Goal: Task Accomplishment & Management: Manage account settings

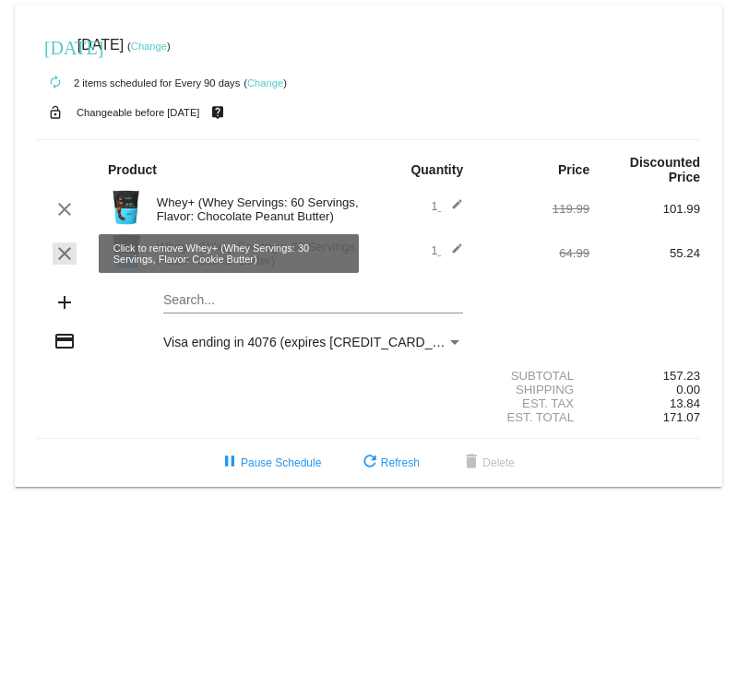
click at [63, 257] on mat-icon "clear" at bounding box center [64, 253] width 22 height 22
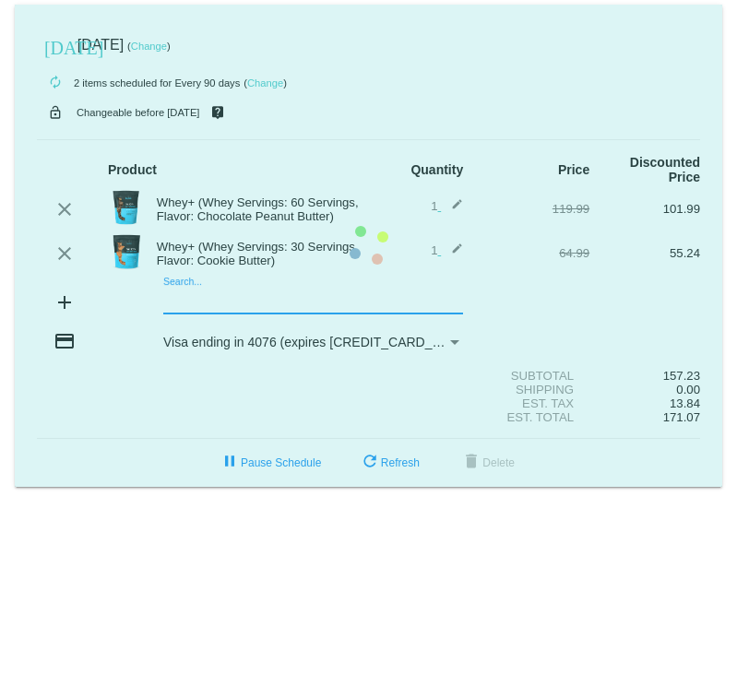
click at [231, 307] on input "Search..." at bounding box center [313, 300] width 300 height 15
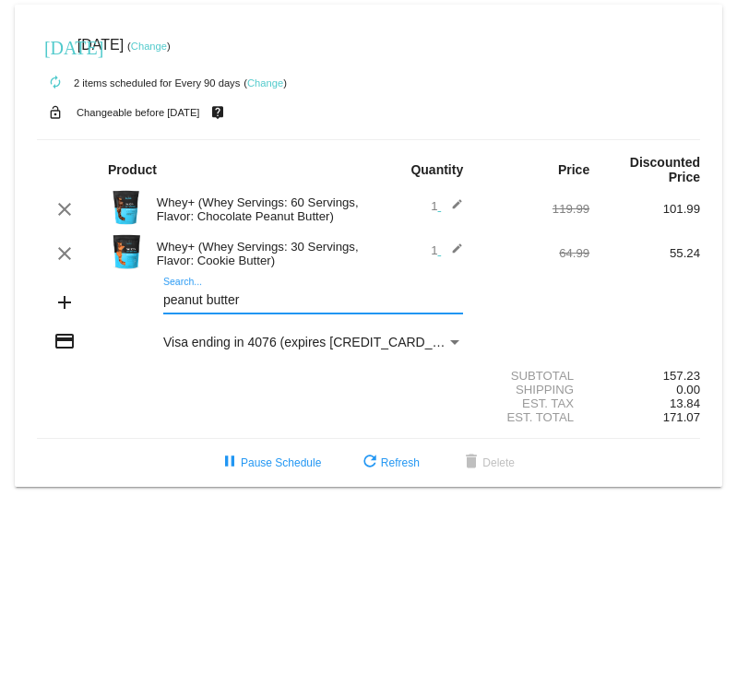
click at [244, 301] on input "peanut butter" at bounding box center [313, 300] width 300 height 15
type input "peanut butter"
click at [182, 280] on div "peanut butter Search..." at bounding box center [313, 296] width 300 height 36
click at [455, 344] on div "Payment Method" at bounding box center [454, 342] width 9 height 5
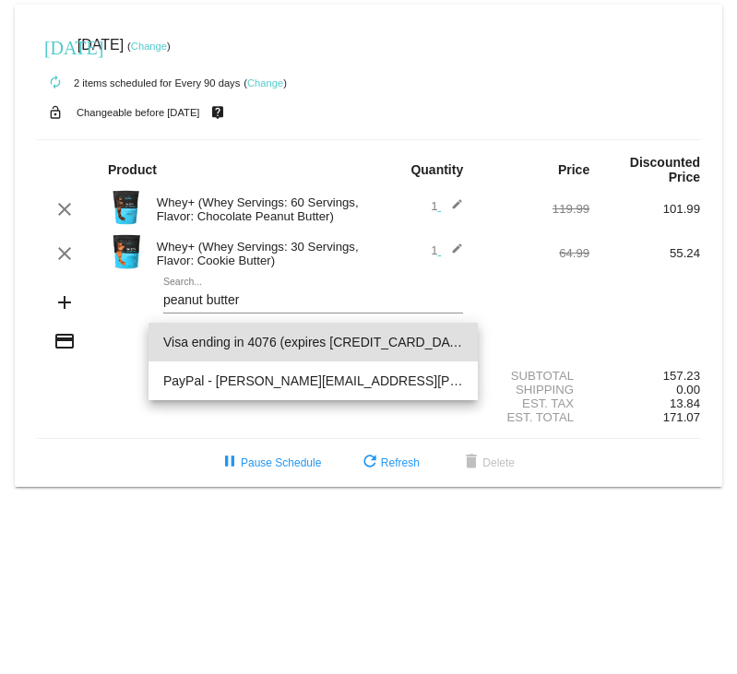
click at [299, 347] on span "Visa ending in 4076 (expires [CREDIT_CARD_DATA])" at bounding box center [313, 342] width 300 height 39
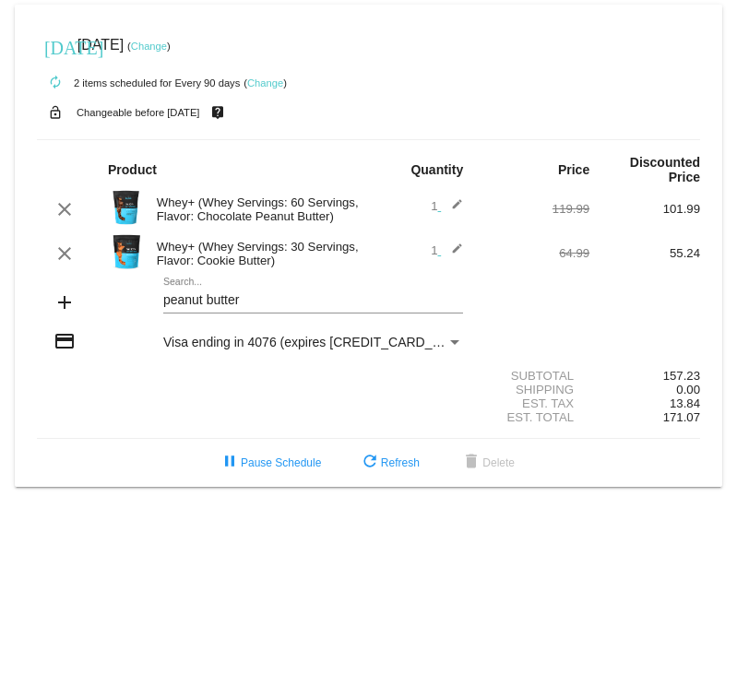
click at [66, 346] on mat-icon "credit_card" at bounding box center [64, 341] width 22 height 22
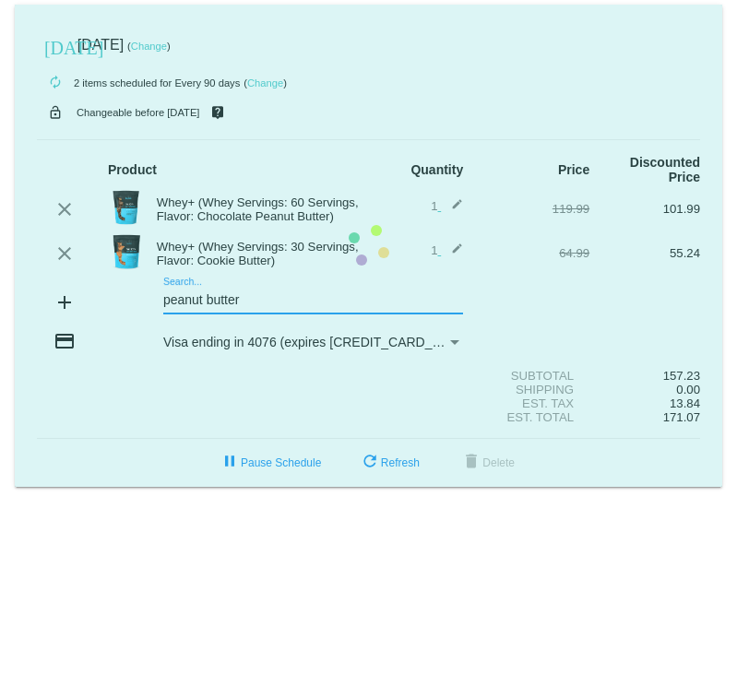
click at [272, 298] on input "peanut butter" at bounding box center [313, 300] width 300 height 15
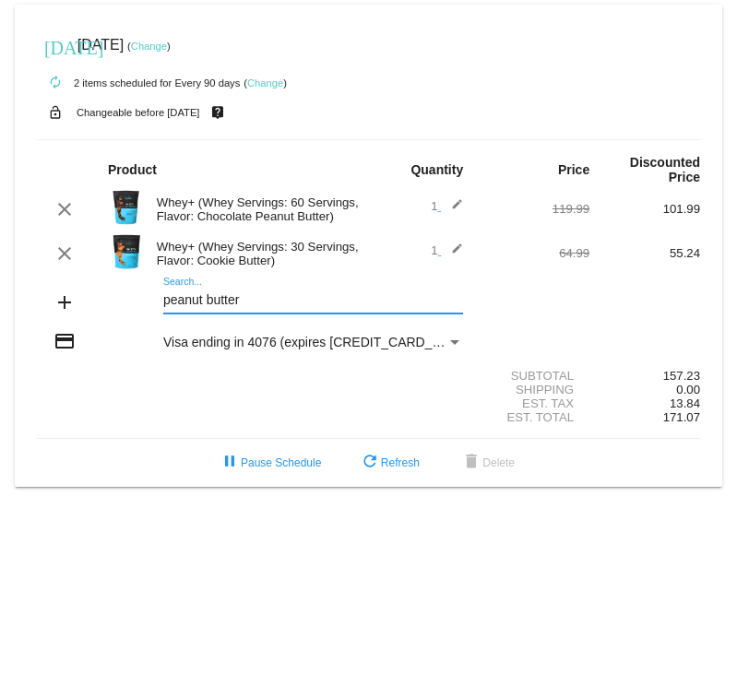
click at [272, 298] on input "peanut butter" at bounding box center [313, 300] width 300 height 15
click at [178, 281] on div "peanut butter Search..." at bounding box center [313, 296] width 300 height 36
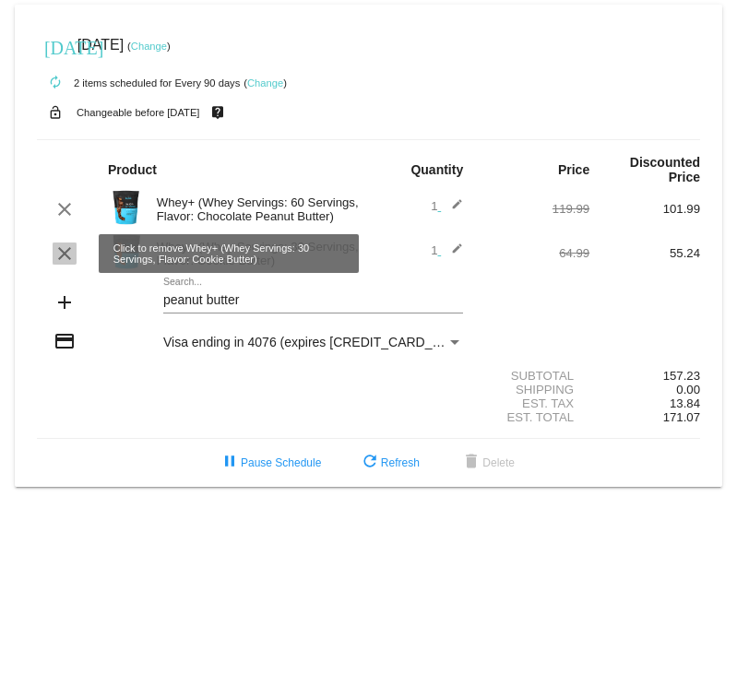
click at [63, 250] on mat-icon "clear" at bounding box center [64, 253] width 22 height 22
